Goal: Browse casually

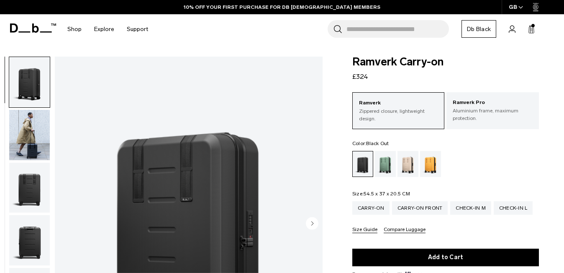
click at [26, 78] on img "button" at bounding box center [29, 82] width 41 height 50
click at [27, 131] on img "button" at bounding box center [29, 135] width 41 height 50
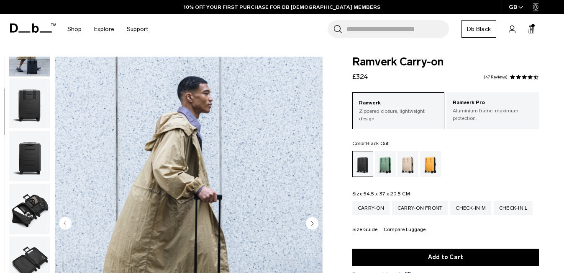
click at [22, 159] on img "button" at bounding box center [29, 156] width 41 height 50
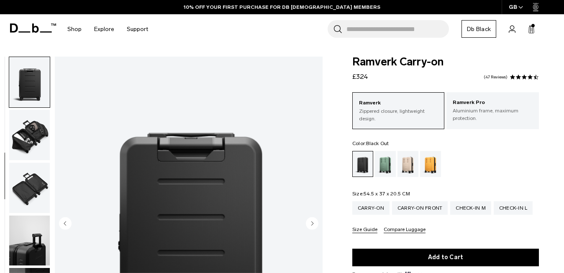
scroll to position [191, 0]
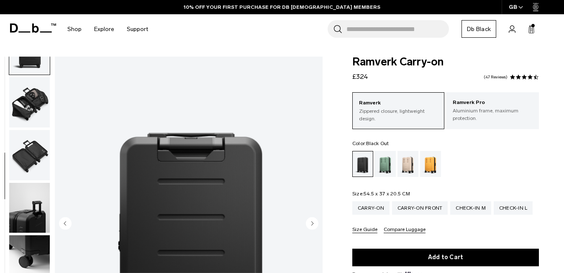
click at [22, 159] on img "button" at bounding box center [29, 155] width 41 height 50
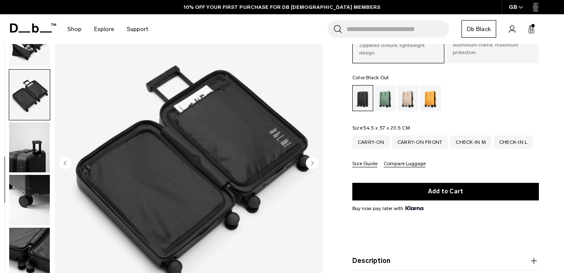
scroll to position [75, 0]
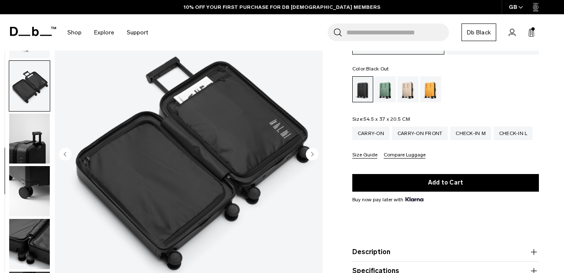
click at [34, 207] on img "button" at bounding box center [29, 191] width 41 height 50
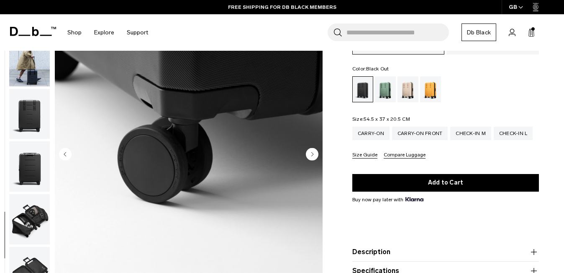
scroll to position [0, 0]
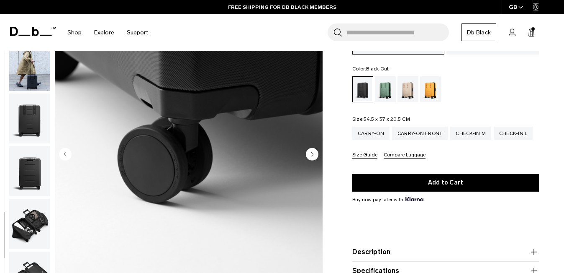
click at [32, 87] on img "button" at bounding box center [29, 65] width 41 height 50
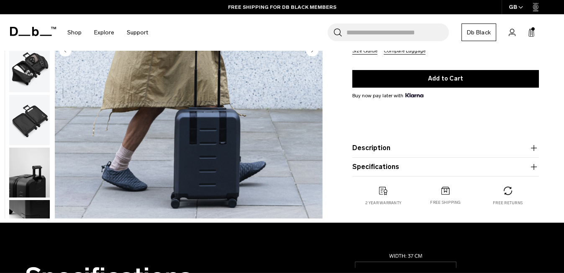
scroll to position [179, 0]
